Goal: Answer question/provide support

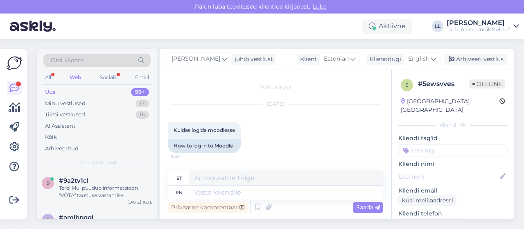
scroll to position [319, 0]
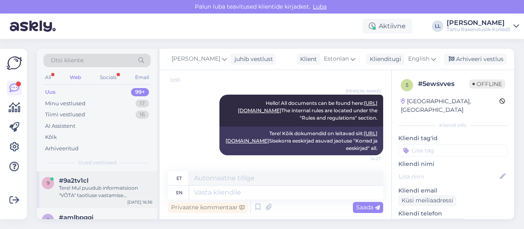
click at [92, 191] on div "Tere! Mul puudub informatsioon "VÕTA" taotluse vastamise tähtaegade kohta. Edas…" at bounding box center [105, 191] width 93 height 15
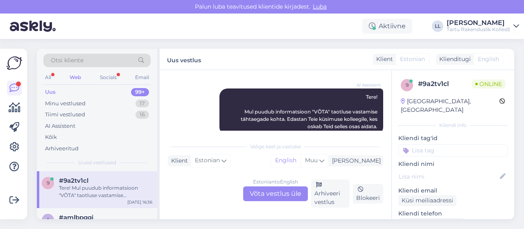
scroll to position [95, 0]
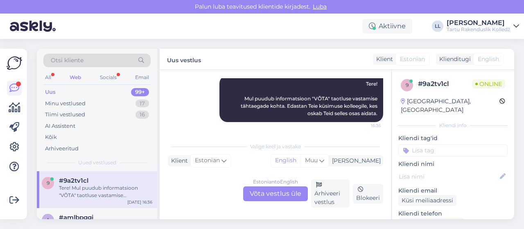
click at [273, 197] on div "Estonian to English Võta vestlus üle" at bounding box center [275, 193] width 65 height 15
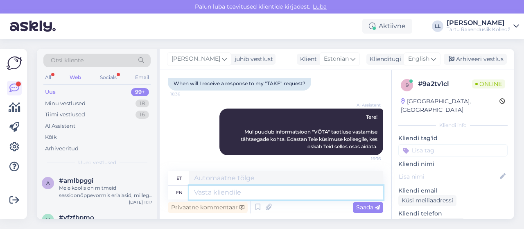
click at [230, 197] on textarea at bounding box center [286, 192] width 194 height 14
click at [426, 62] on span "English" at bounding box center [418, 58] width 21 height 9
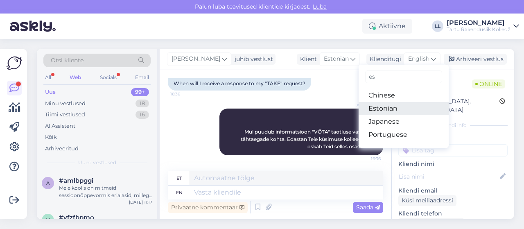
type input "es"
click at [375, 111] on link "Estonian" at bounding box center [404, 108] width 90 height 13
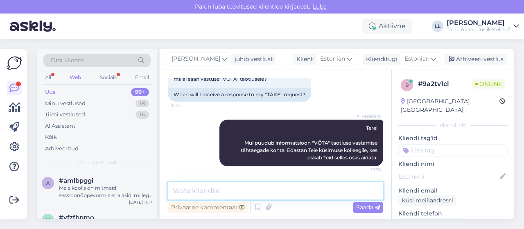
click at [230, 186] on textarea at bounding box center [275, 190] width 215 height 17
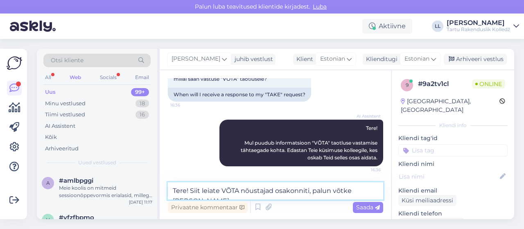
scroll to position [61, 0]
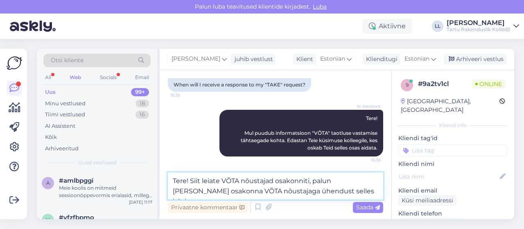
paste textarea "[URL][DOMAIN_NAME]"
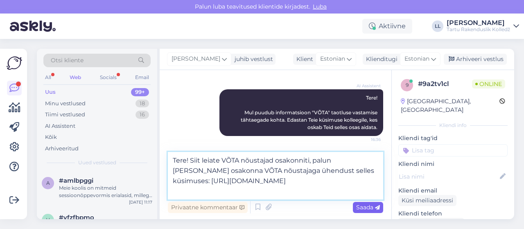
type textarea "Tere! Siit leiate VÕTA nõustajad osakonniti, palun [PERSON_NAME] osakonna VÕTA …"
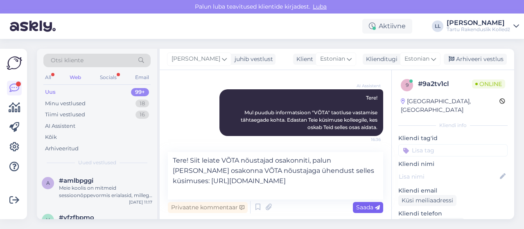
click at [366, 203] on div "Saada" at bounding box center [368, 207] width 30 height 11
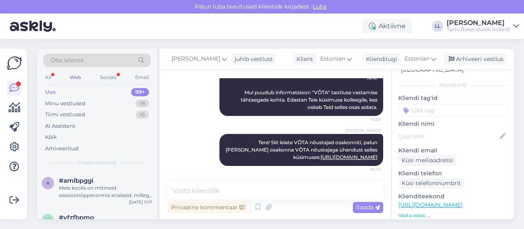
scroll to position [41, 0]
click at [108, 176] on div "a #amlbpggi Meie koolis on mitmeid sessioonõppevormis erialasid, millega saate …" at bounding box center [97, 189] width 120 height 37
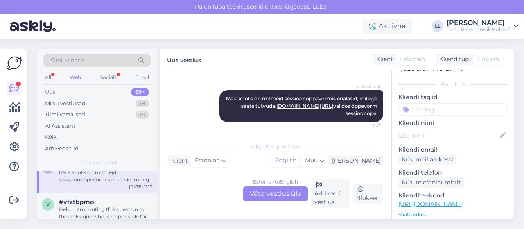
scroll to position [16, 0]
